Goal: Information Seeking & Learning: Learn about a topic

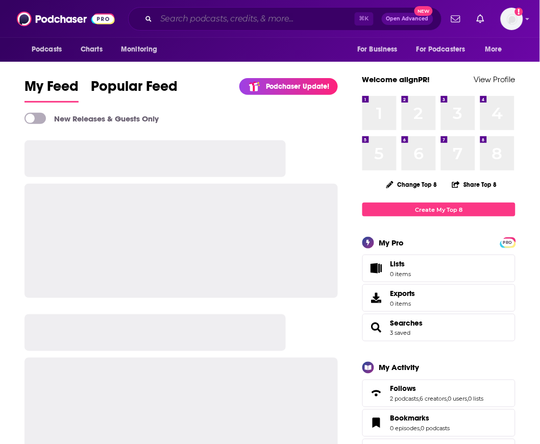
click at [198, 21] on input "Search podcasts, credits, & more..." at bounding box center [255, 19] width 199 height 16
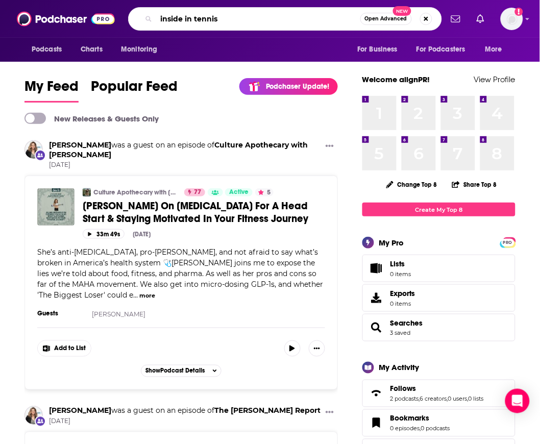
type input "inside in tennis"
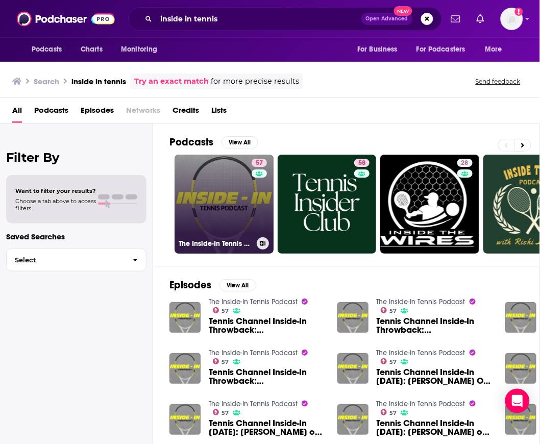
click at [223, 172] on link "57 The Inside-In Tennis Podcast" at bounding box center [224, 204] width 99 height 99
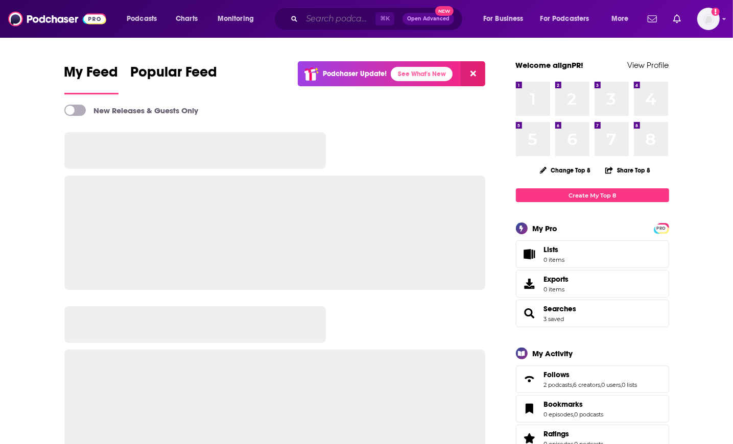
click at [343, 19] on input "Search podcasts, credits, & more..." at bounding box center [339, 19] width 74 height 16
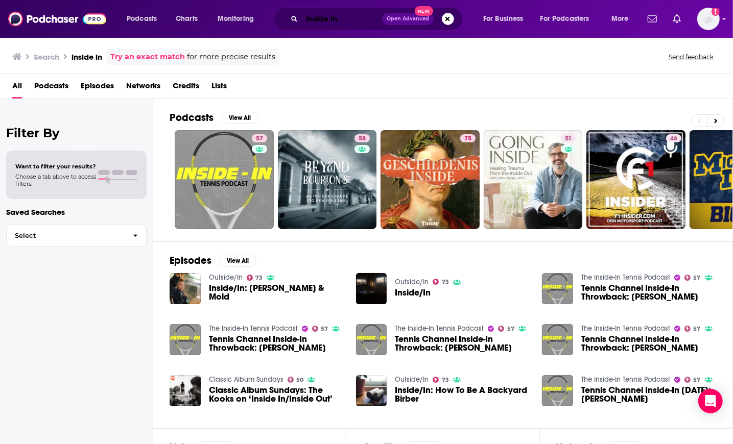
click at [321, 21] on input "inside in" at bounding box center [342, 19] width 80 height 16
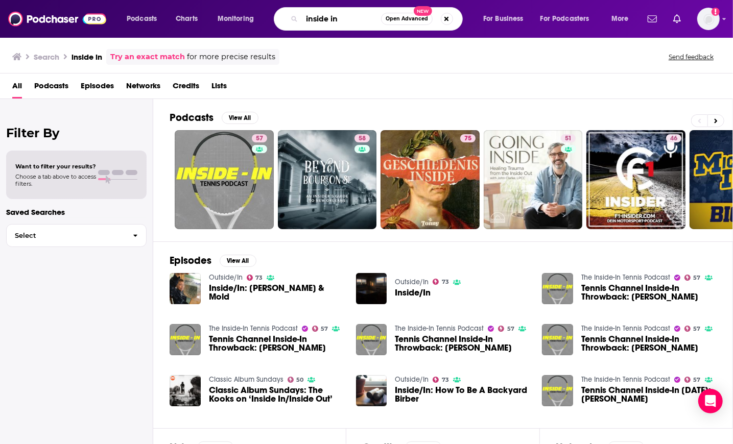
click at [321, 21] on input "inside in" at bounding box center [341, 19] width 79 height 16
type input "tennis channel"
